Goal: Task Accomplishment & Management: Complete application form

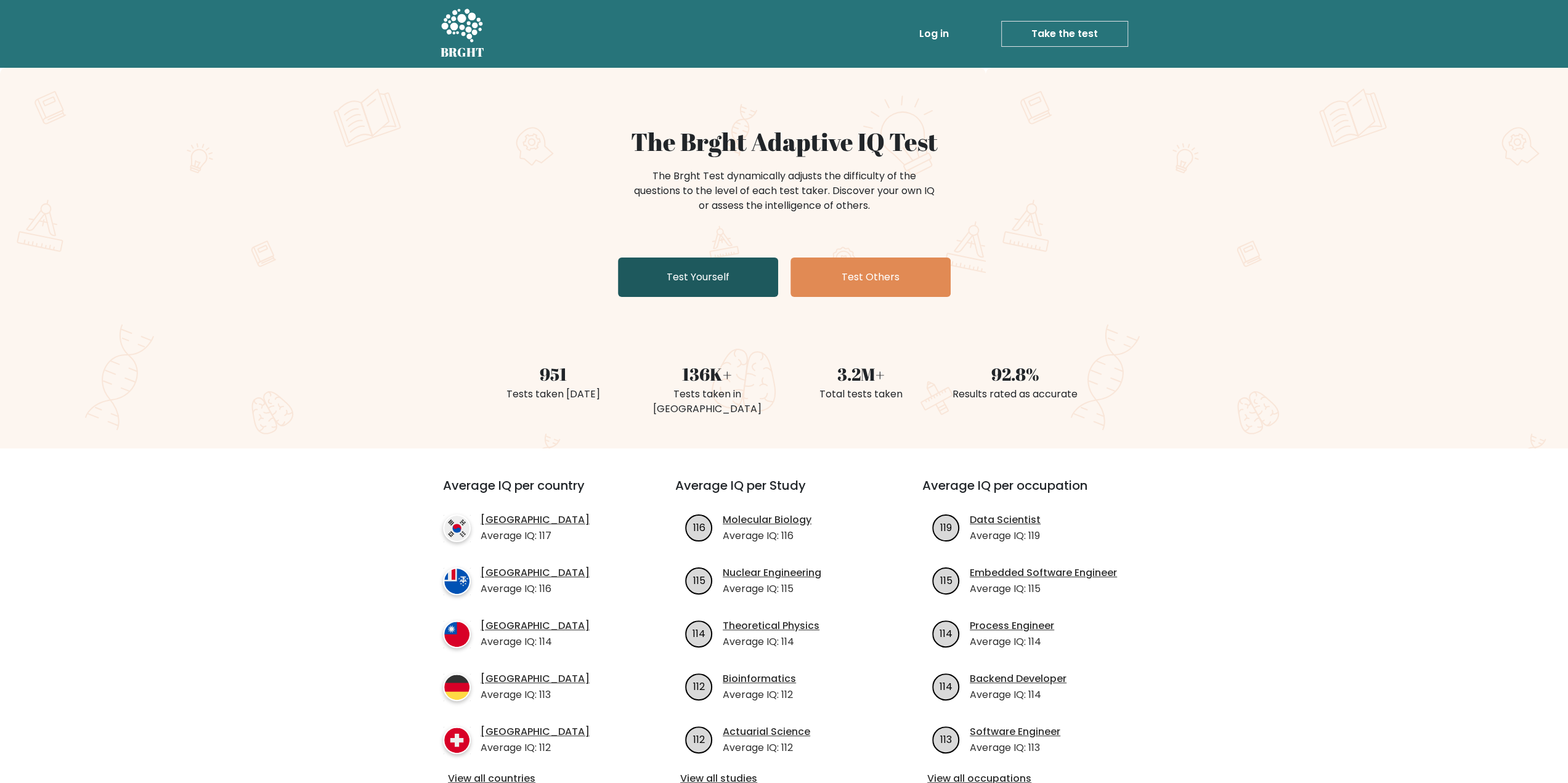
click at [690, 281] on link "Test Yourself" at bounding box center [698, 277] width 161 height 40
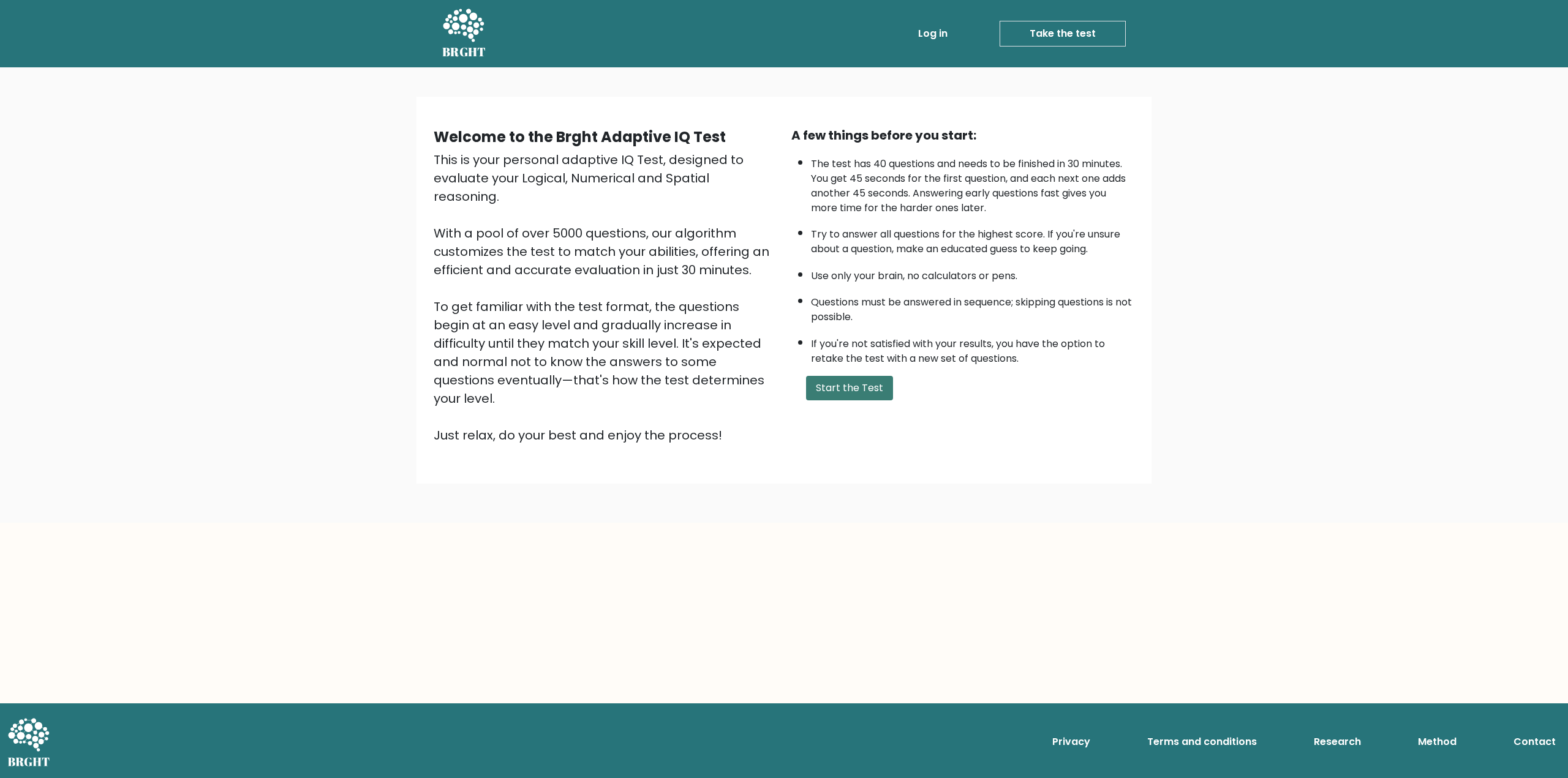
click at [856, 386] on button "Start the Test" at bounding box center [850, 388] width 87 height 25
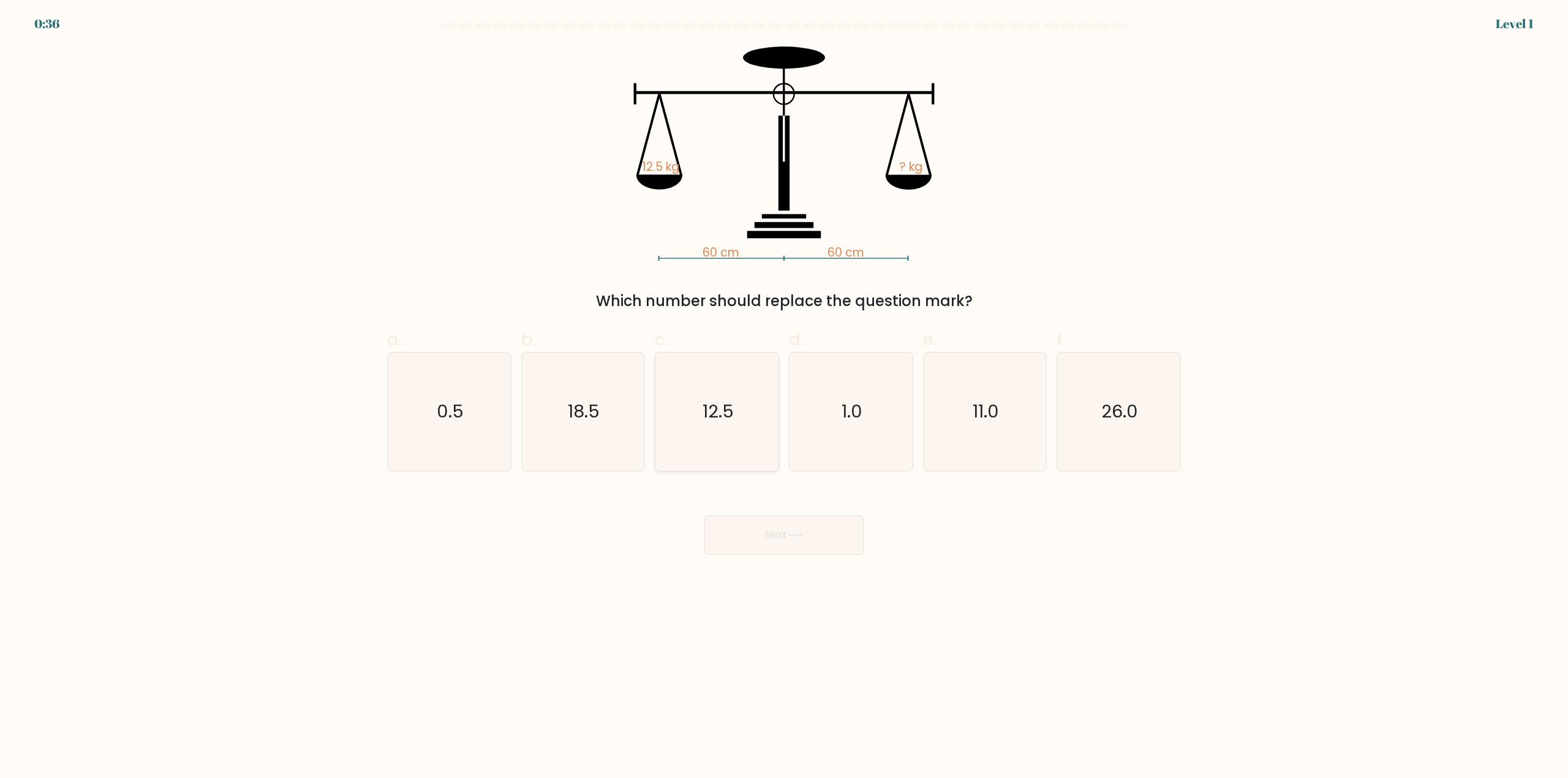
click at [710, 420] on text "12.5" at bounding box center [718, 412] width 31 height 25
click at [784, 397] on input "c. 12.5" at bounding box center [784, 394] width 1 height 8
radio input "true"
click at [810, 547] on button "Next" at bounding box center [784, 535] width 160 height 39
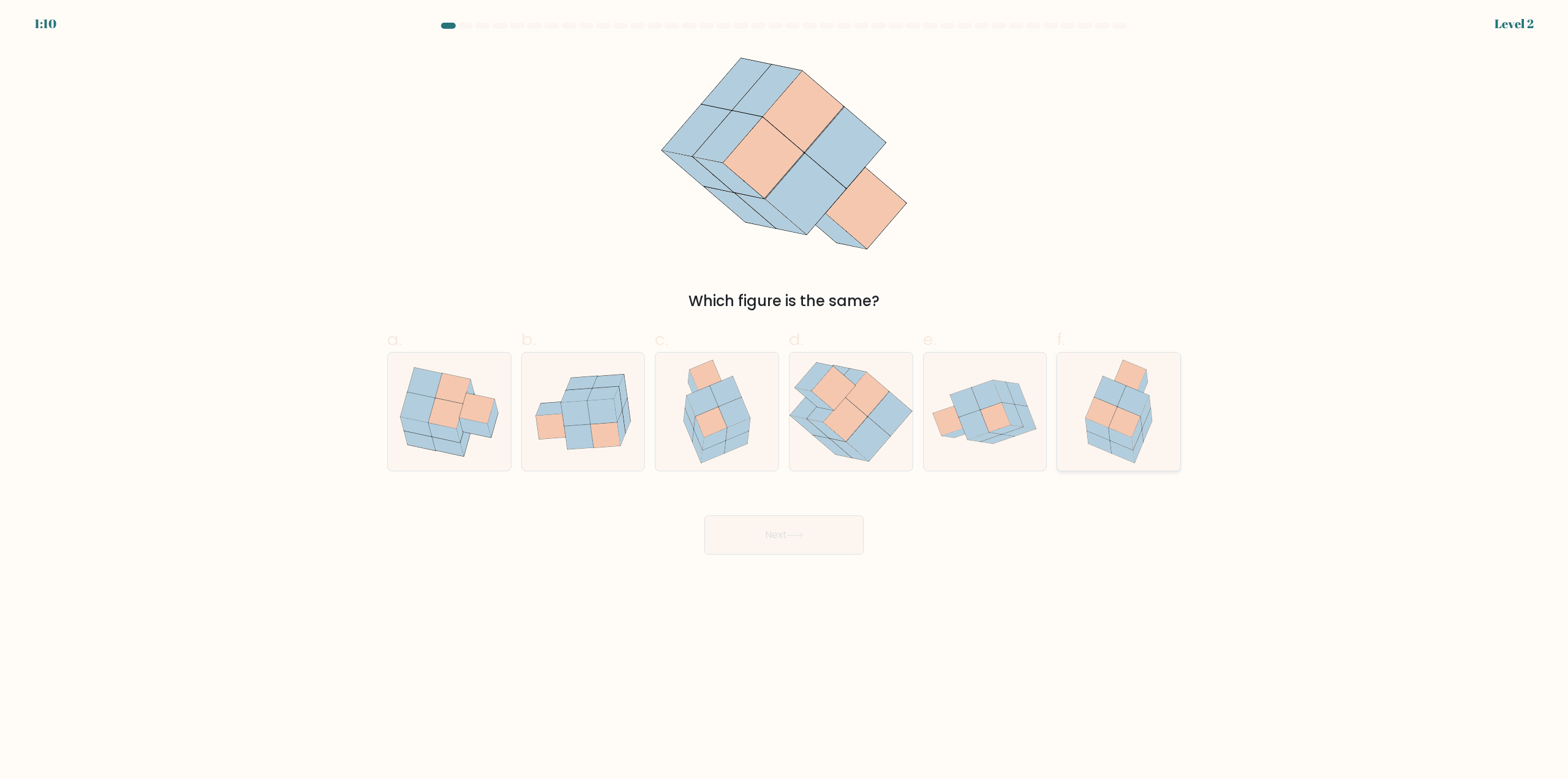
click at [1107, 421] on icon at bounding box center [1102, 413] width 31 height 30
click at [785, 397] on input "f." at bounding box center [784, 394] width 1 height 8
radio input "true"
click at [814, 535] on button "Next" at bounding box center [784, 535] width 160 height 39
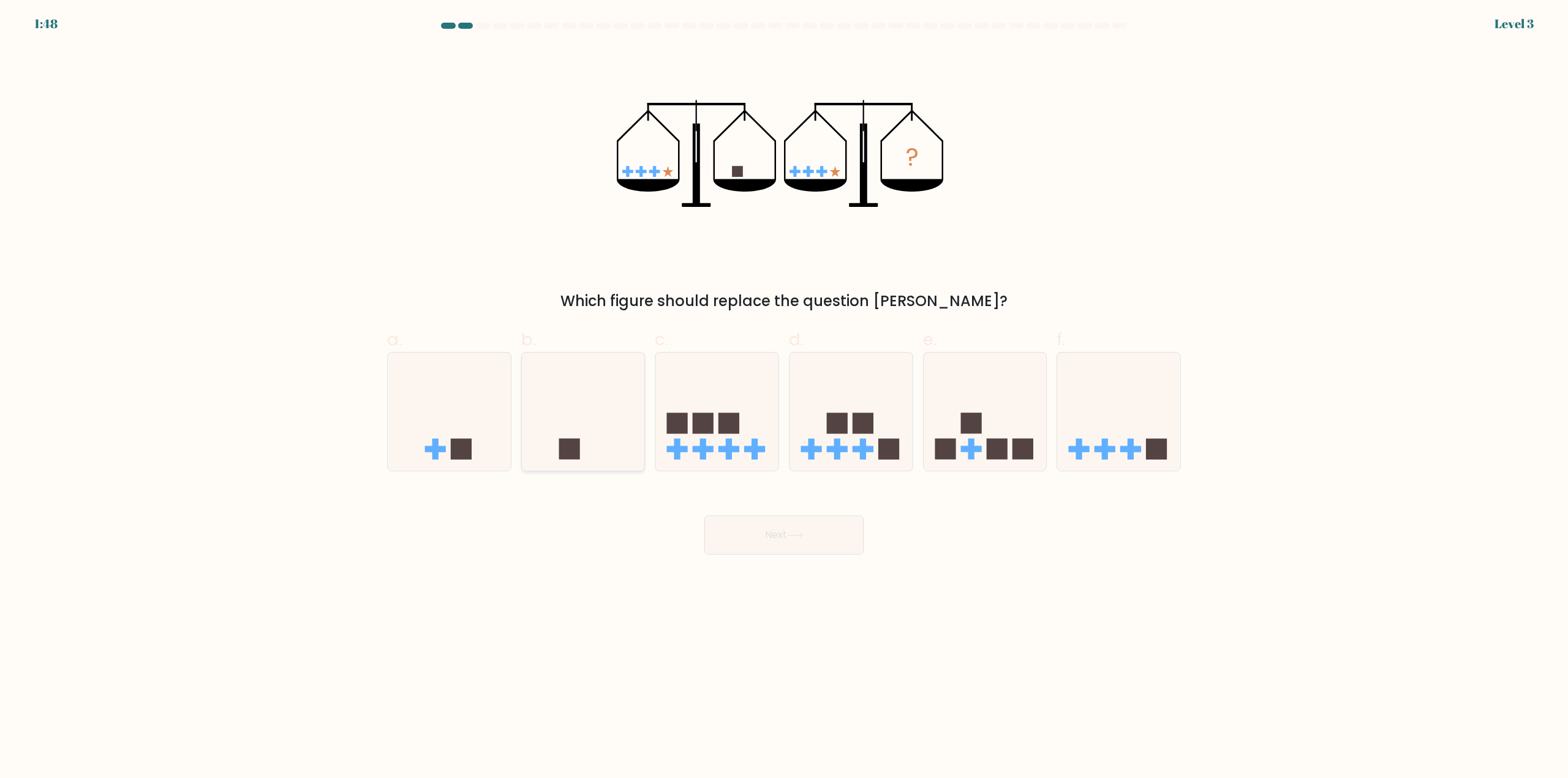
click at [548, 455] on icon at bounding box center [583, 412] width 123 height 102
click at [784, 397] on input "b." at bounding box center [784, 394] width 1 height 8
radio input "true"
click at [836, 536] on button "Next" at bounding box center [784, 535] width 160 height 39
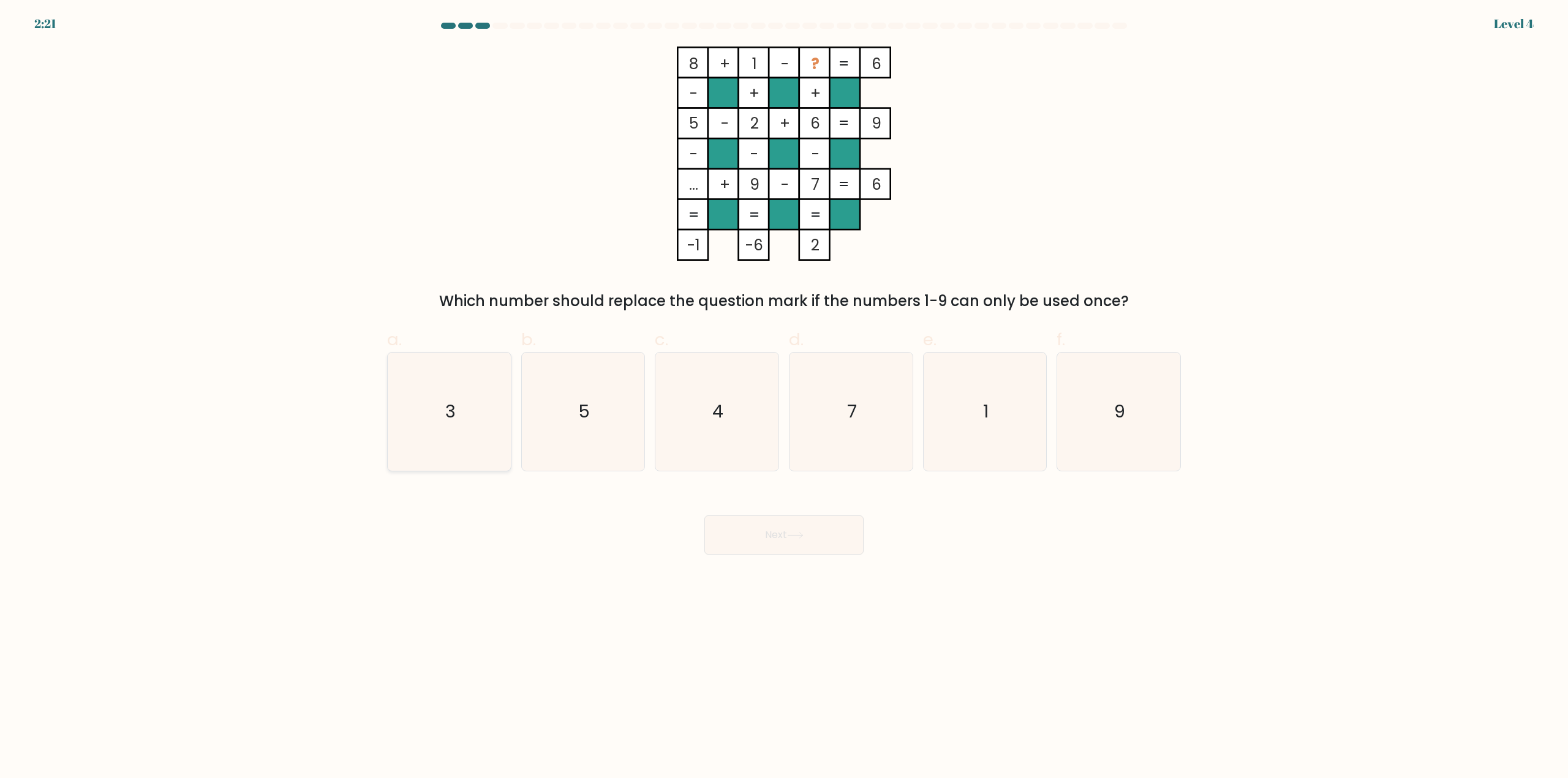
drag, startPoint x: 451, startPoint y: 416, endPoint x: 462, endPoint y: 421, distance: 12.1
click at [451, 416] on text "3" at bounding box center [450, 412] width 11 height 25
click at [784, 397] on input "a. 3" at bounding box center [784, 394] width 1 height 8
radio input "true"
click at [782, 539] on button "Next" at bounding box center [784, 535] width 160 height 39
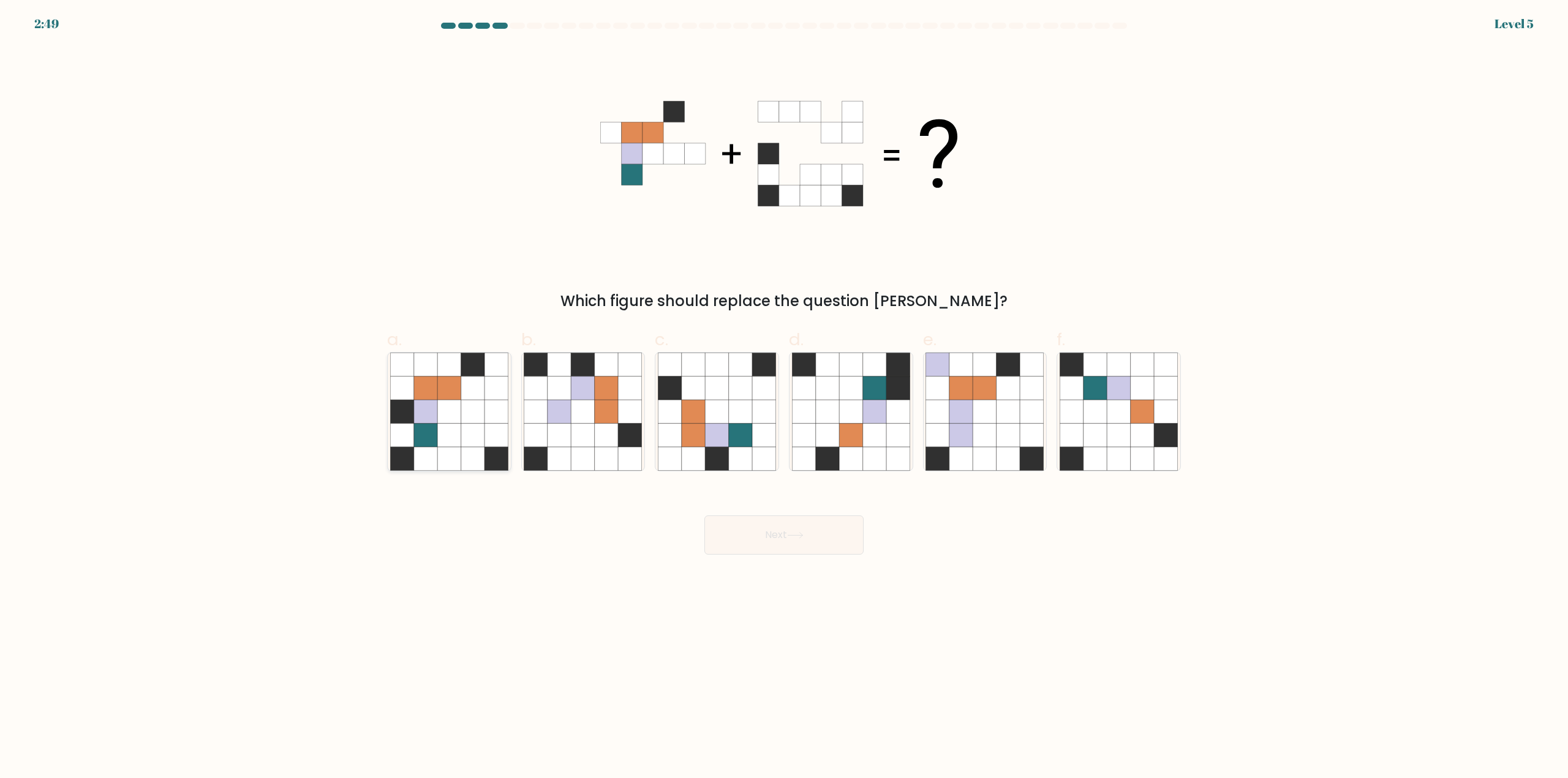
click at [450, 433] on icon at bounding box center [449, 435] width 23 height 23
click at [784, 397] on input "a." at bounding box center [784, 394] width 1 height 8
radio input "true"
click at [803, 540] on button "Next" at bounding box center [784, 535] width 160 height 39
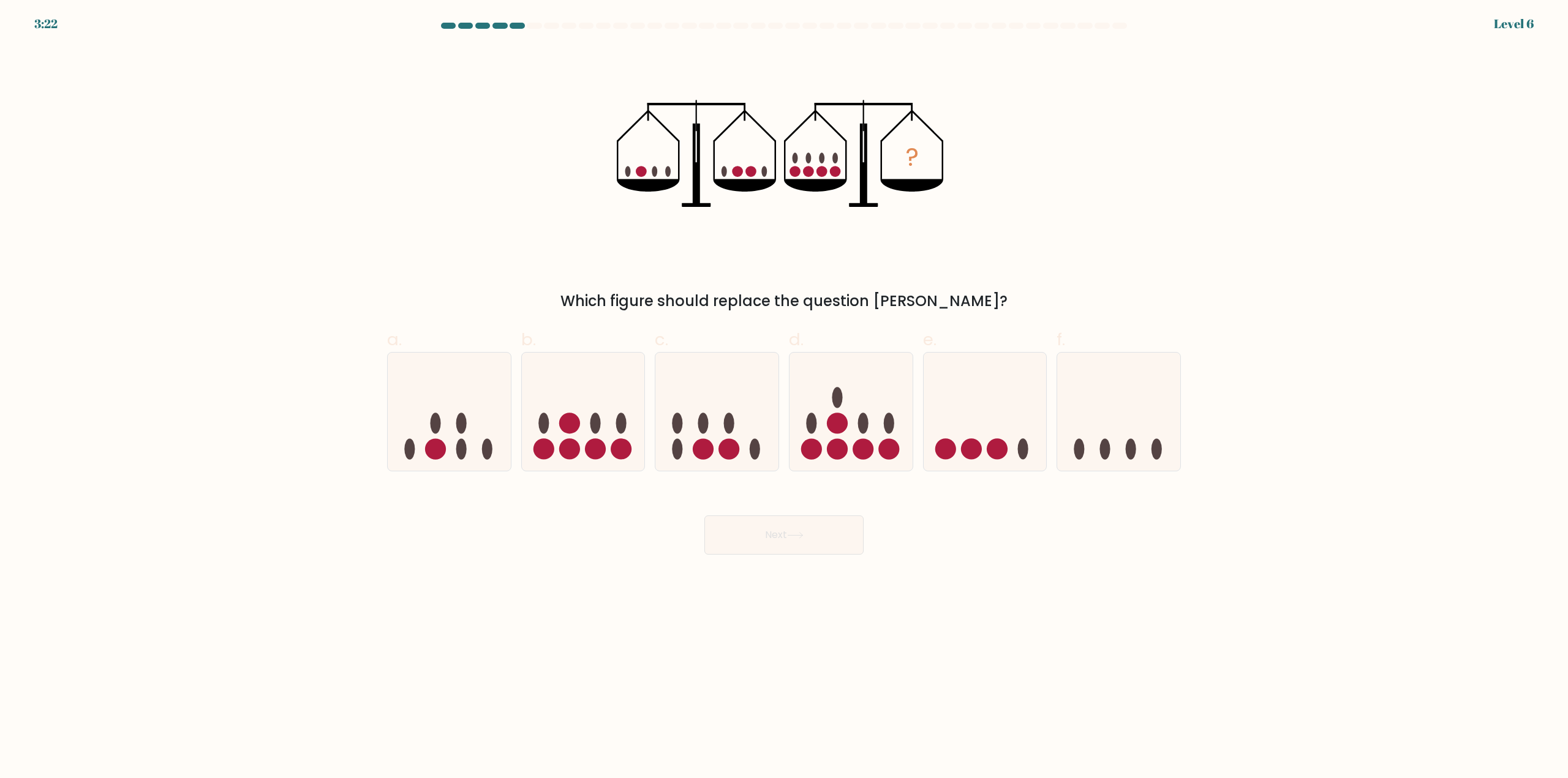
drag, startPoint x: 556, startPoint y: 442, endPoint x: 619, endPoint y: 498, distance: 84.3
click at [556, 444] on icon at bounding box center [583, 412] width 123 height 102
click at [784, 397] on input "b." at bounding box center [784, 394] width 1 height 8
radio input "true"
click at [838, 544] on button "Next" at bounding box center [784, 535] width 160 height 39
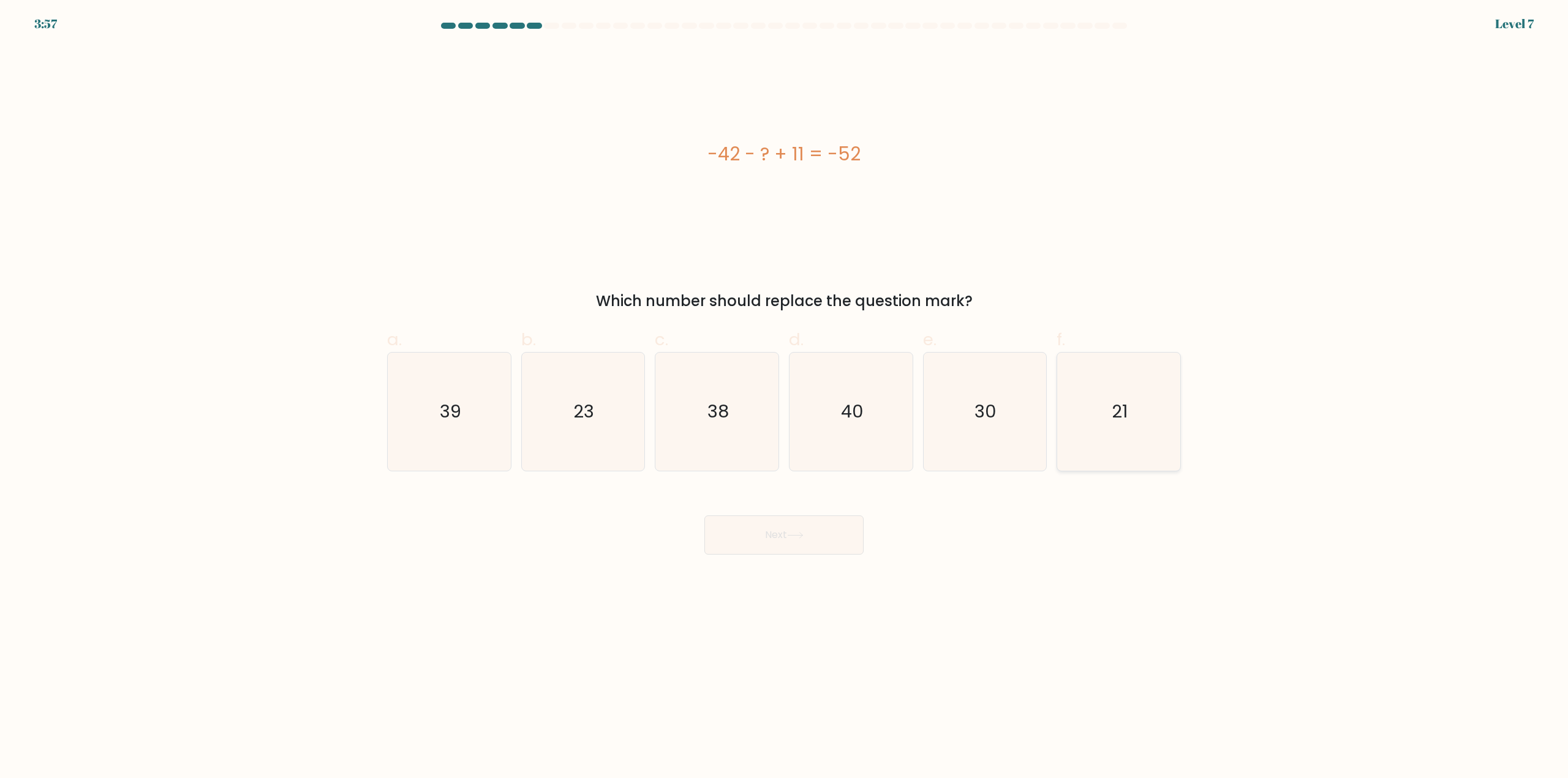
click at [1111, 409] on icon "21" at bounding box center [1119, 412] width 118 height 118
click at [785, 397] on input "f. 21" at bounding box center [784, 394] width 1 height 8
radio input "true"
click at [774, 538] on button "Next" at bounding box center [784, 535] width 160 height 39
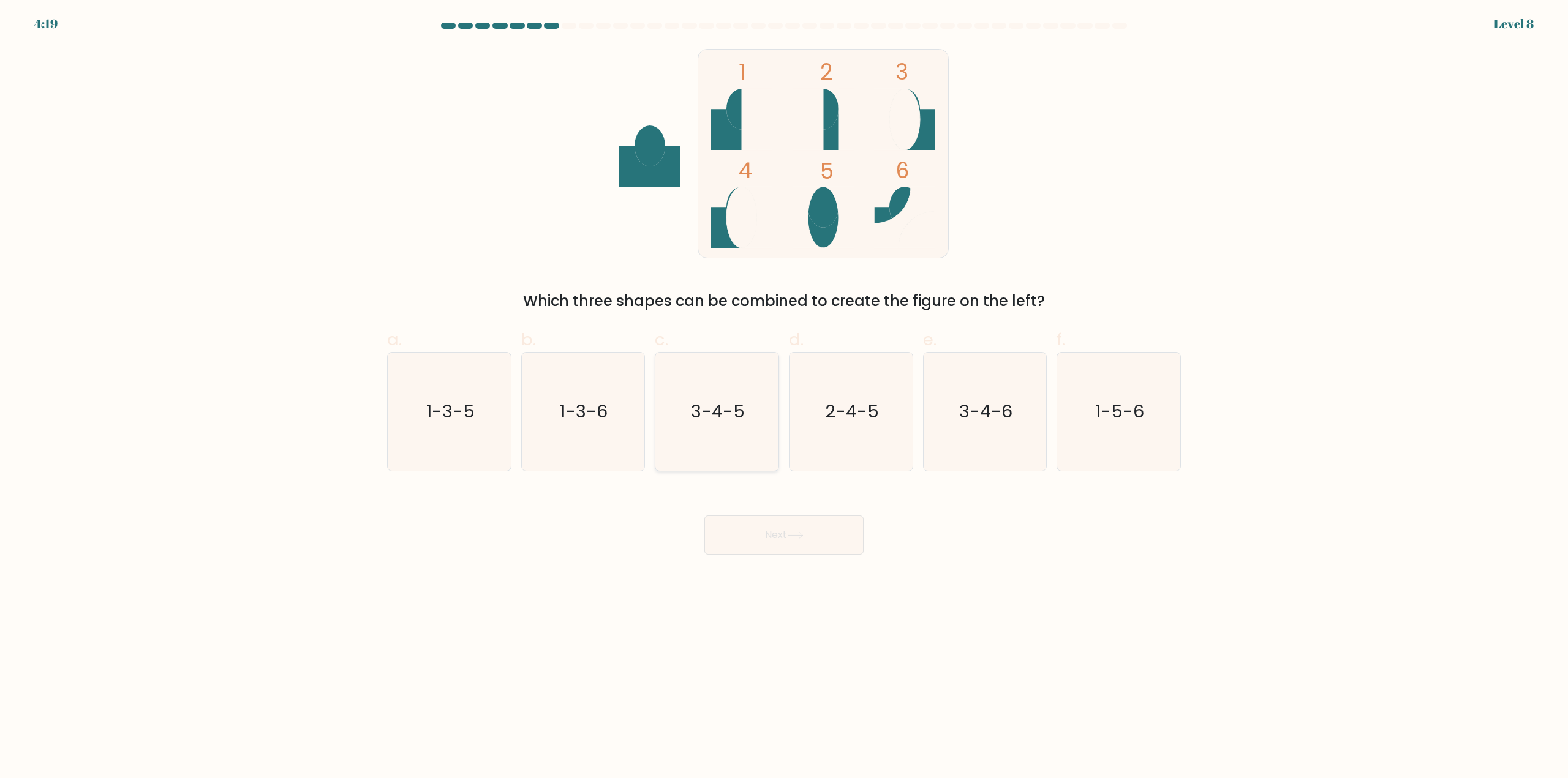
click at [718, 416] on text "3-4-5" at bounding box center [719, 412] width 54 height 25
click at [784, 397] on input "c. 3-4-5" at bounding box center [784, 394] width 1 height 8
radio input "true"
click at [808, 539] on button "Next" at bounding box center [784, 535] width 160 height 39
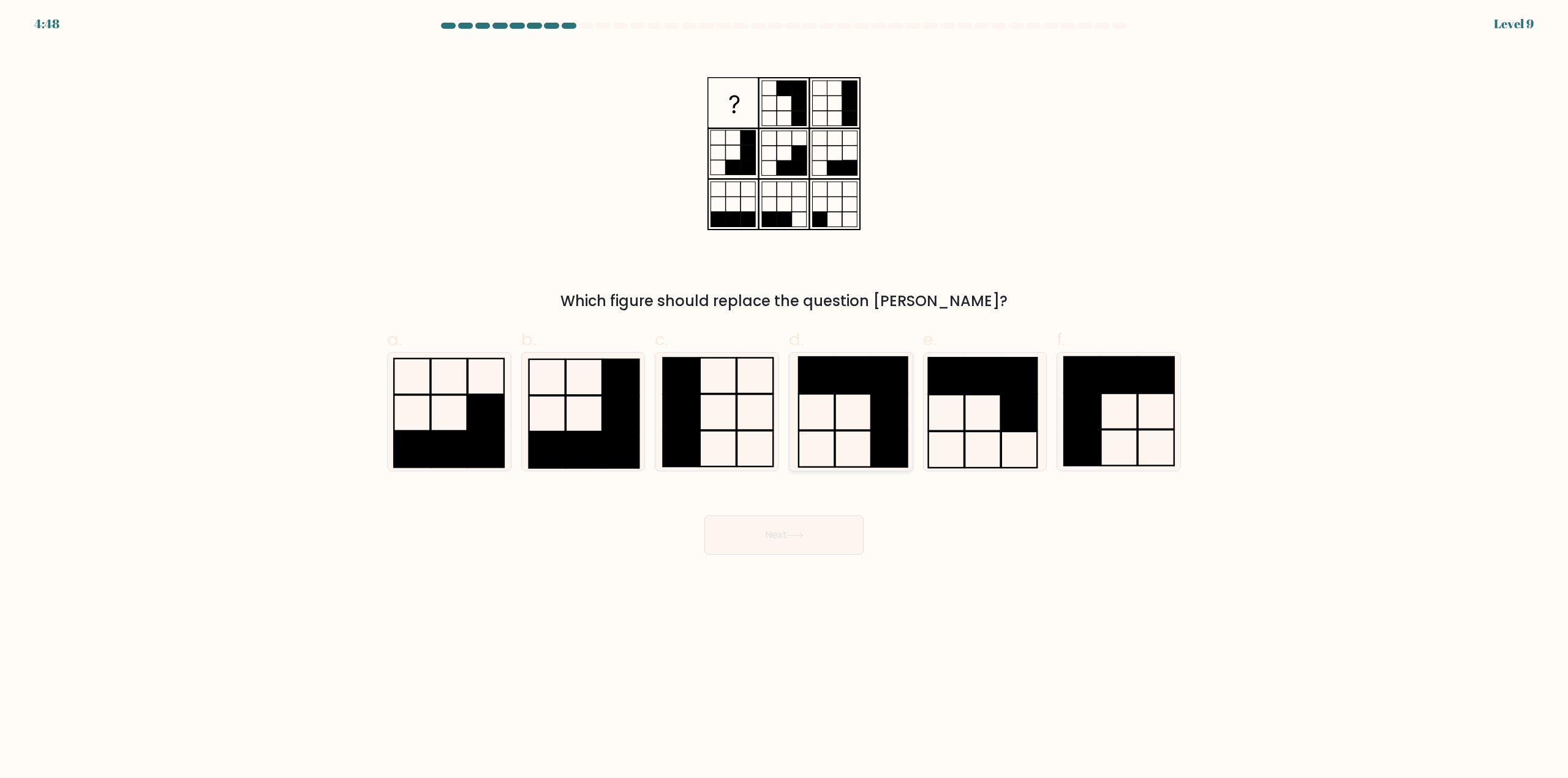
click at [853, 419] on icon at bounding box center [851, 412] width 118 height 118
click at [785, 397] on input "d." at bounding box center [784, 394] width 1 height 8
radio input "true"
click at [812, 536] on button "Next" at bounding box center [784, 535] width 160 height 39
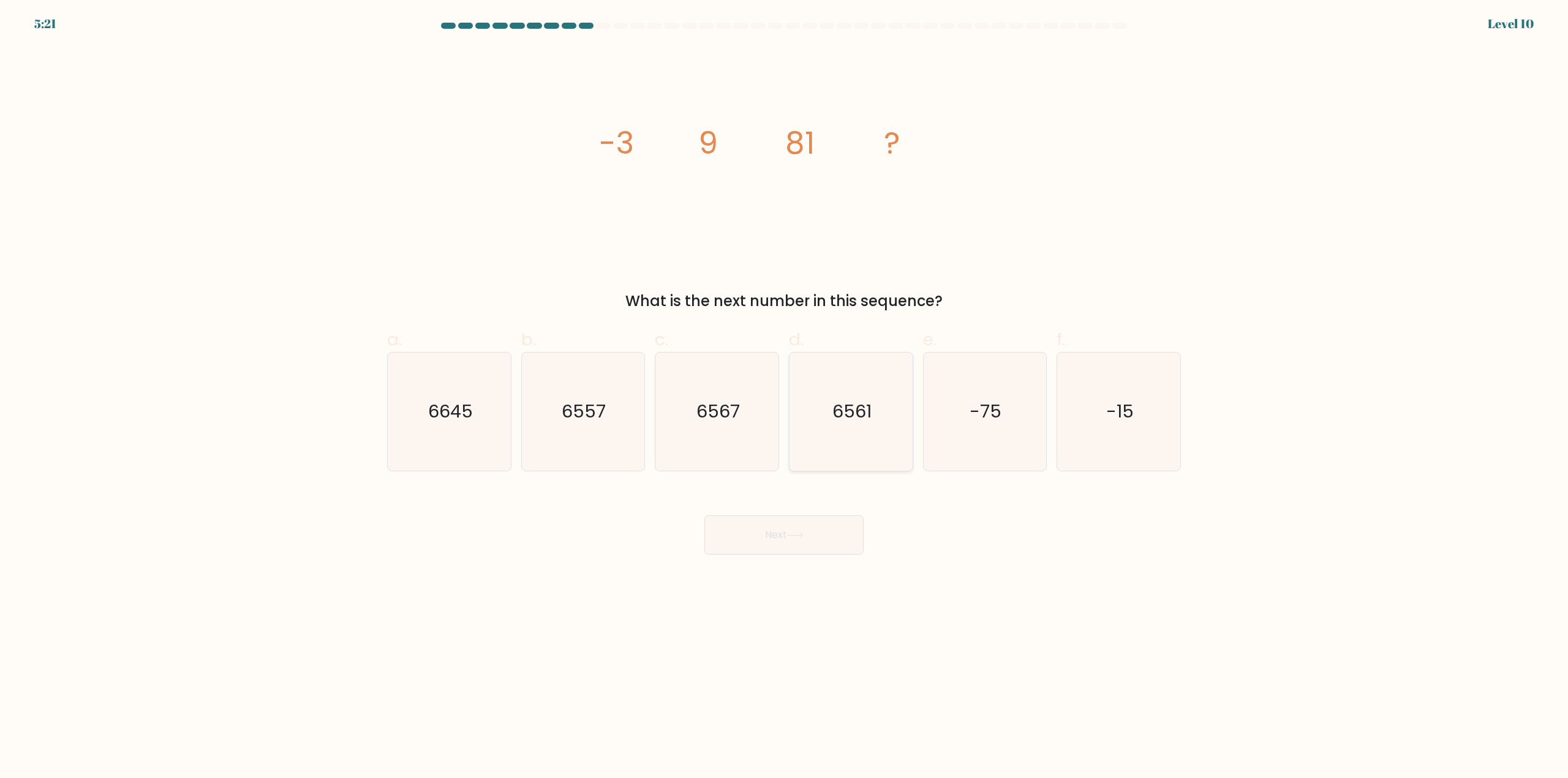
drag, startPoint x: 864, startPoint y: 410, endPoint x: 881, endPoint y: 424, distance: 22.0
click at [864, 410] on text "6561" at bounding box center [852, 412] width 39 height 25
click at [785, 397] on input "d. 6561" at bounding box center [784, 394] width 1 height 8
radio input "true"
drag, startPoint x: 779, startPoint y: 541, endPoint x: 808, endPoint y: 517, distance: 37.6
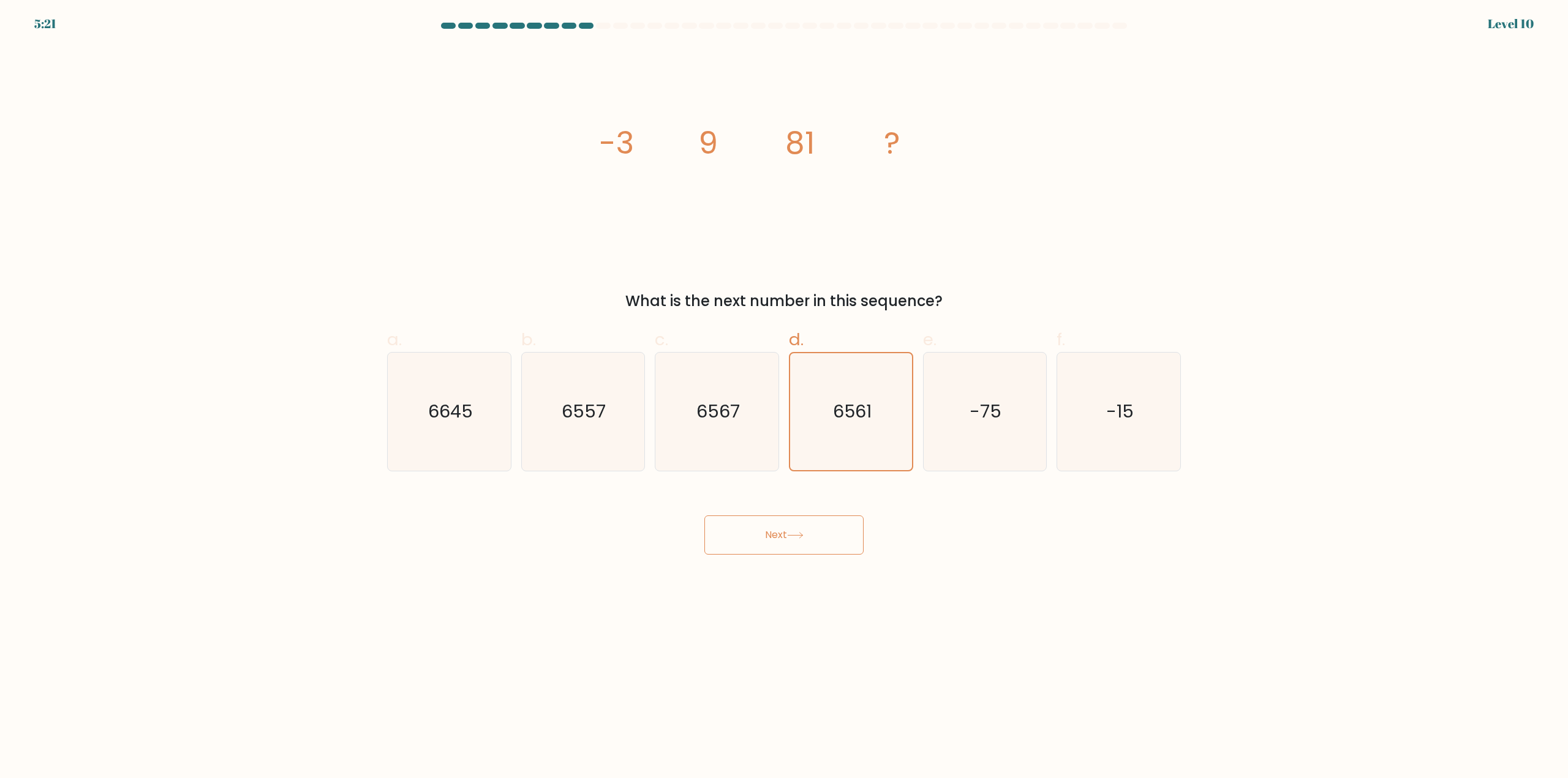
click at [779, 541] on button "Next" at bounding box center [784, 535] width 160 height 39
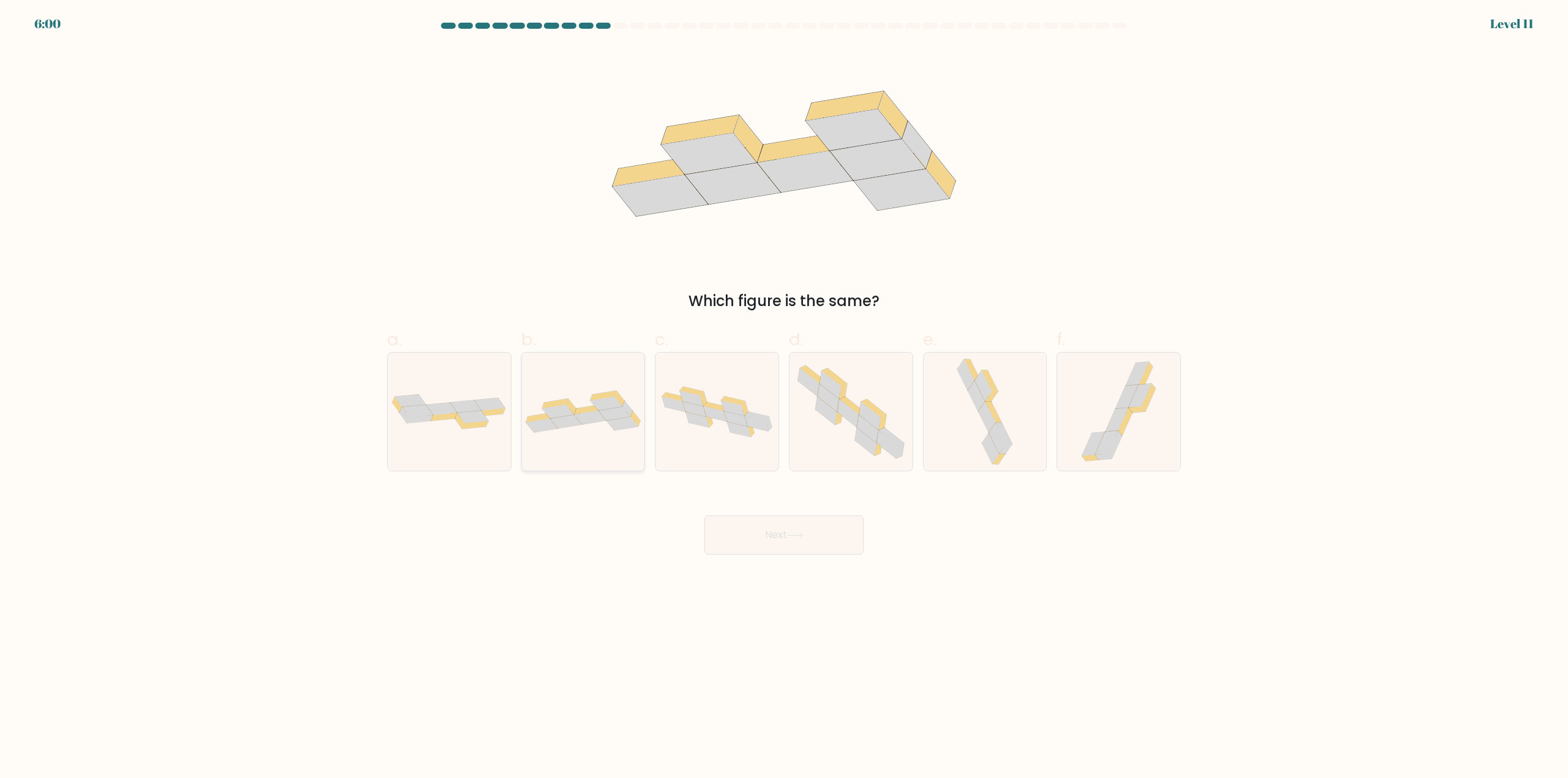
click at [571, 413] on icon at bounding box center [558, 412] width 32 height 14
click at [784, 397] on input "b." at bounding box center [784, 394] width 1 height 8
radio input "true"
click at [830, 536] on button "Next" at bounding box center [784, 535] width 160 height 39
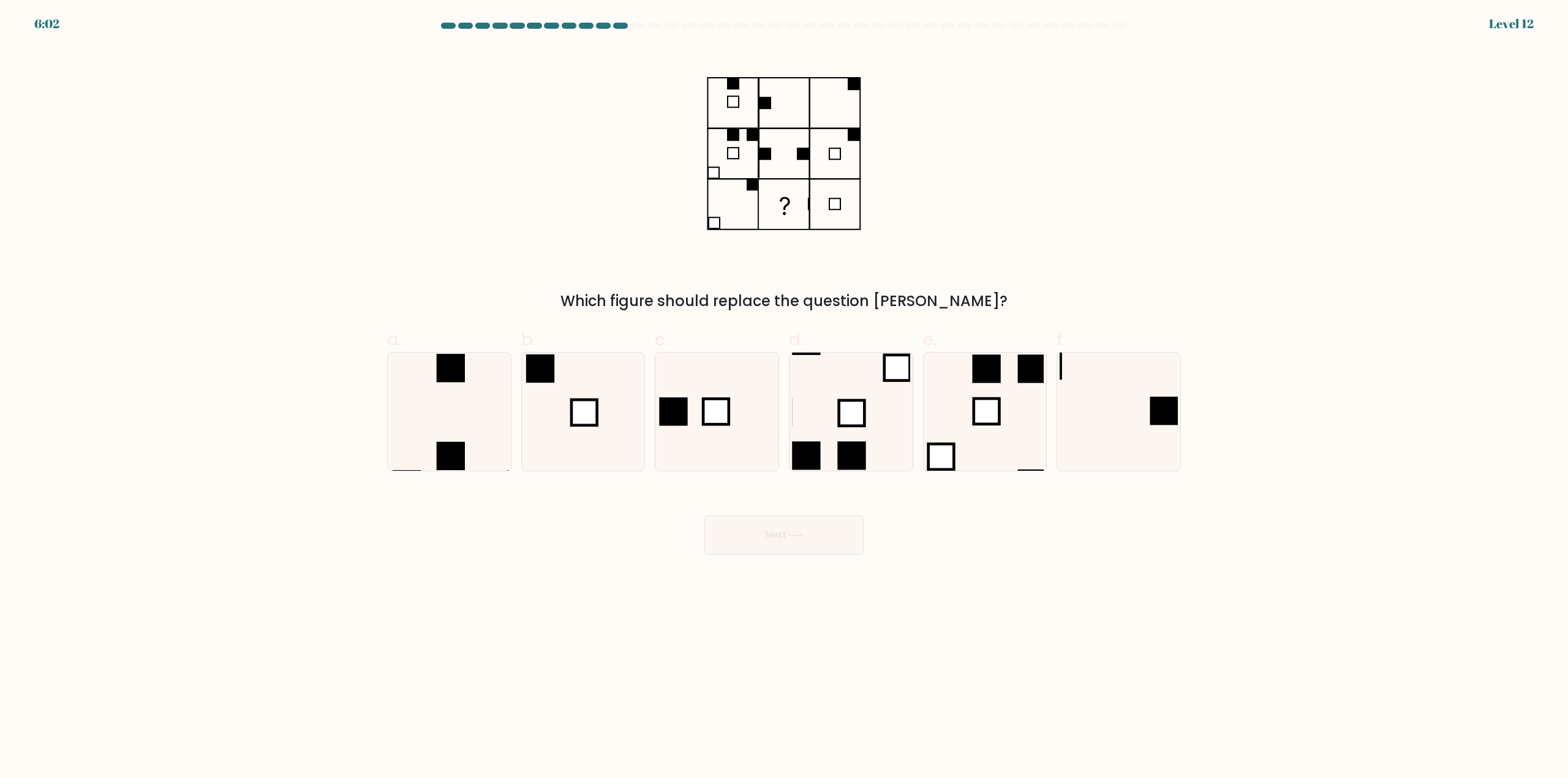
click at [57, 19] on div "6:02" at bounding box center [47, 24] width 26 height 18
click at [44, 26] on form at bounding box center [784, 289] width 1568 height 532
click at [494, 21] on div "6:01 Level 12" at bounding box center [784, 16] width 1568 height 33
click at [508, 24] on at bounding box center [784, 25] width 689 height 6
click at [1516, 18] on div "Level 12" at bounding box center [1511, 24] width 44 height 18
